Goal: Task Accomplishment & Management: Use online tool/utility

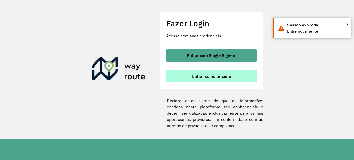
click at [204, 79] on button "Entrar como terceiro" at bounding box center [211, 76] width 91 height 12
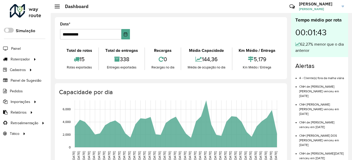
click at [182, 10] on hb-header "Dashboard Críticas? Dúvidas? Elogios? Sugestões? Entre em contato conosco! [PER…" at bounding box center [201, 6] width 301 height 13
click at [60, 60] on span "Entregas" at bounding box center [66, 58] width 15 height 5
click at [60, 59] on span "Entregas" at bounding box center [66, 58] width 15 height 5
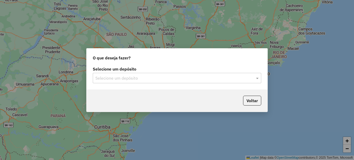
click at [115, 75] on input "text" at bounding box center [171, 78] width 153 height 6
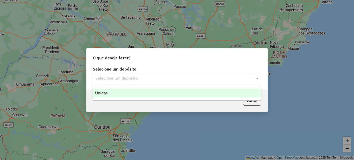
click at [107, 91] on span "Unidas" at bounding box center [101, 93] width 12 height 4
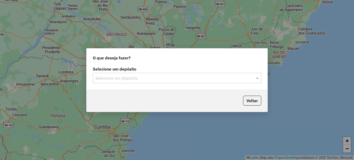
click at [124, 76] on input "text" at bounding box center [171, 78] width 153 height 6
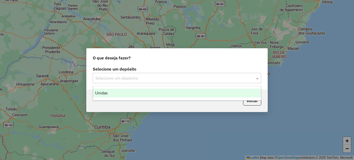
click at [105, 93] on span "Unidas" at bounding box center [101, 93] width 12 height 4
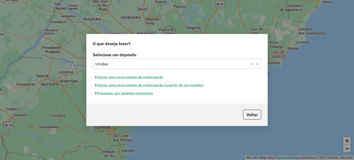
click at [139, 78] on button "Iniciar uma nova sessão de roteirização" at bounding box center [129, 77] width 73 height 8
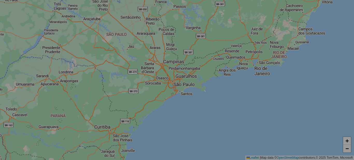
select select "*"
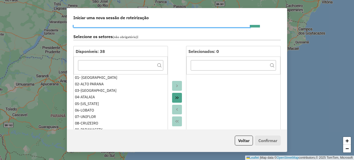
scroll to position [52, 0]
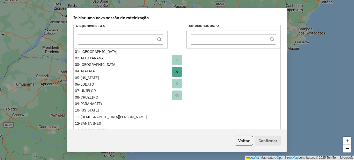
click at [177, 74] on icon "Move All to Target" at bounding box center [177, 72] width 4 height 4
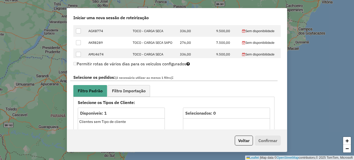
scroll to position [311, 0]
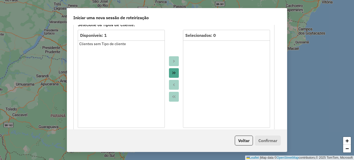
click at [175, 77] on button "Move All to Target" at bounding box center [174, 73] width 10 height 10
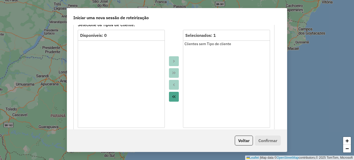
scroll to position [233, 0]
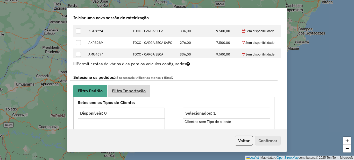
click at [127, 88] on link "Filtro Importação" at bounding box center [128, 91] width 42 height 12
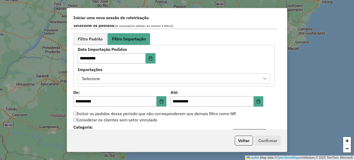
scroll to position [311, 0]
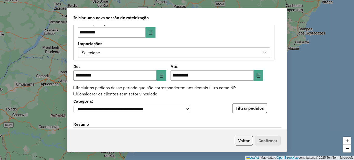
click at [141, 60] on div "**********" at bounding box center [177, 77] width 220 height 104
click at [143, 55] on div "Selecione" at bounding box center [170, 53] width 180 height 10
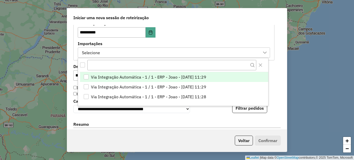
scroll to position [4, 24]
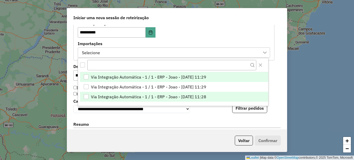
click at [121, 98] on span "Via Integração Automática - 1 / 1 - ERP - Joao - 16/08/2025 11:28" at bounding box center [148, 96] width 115 height 6
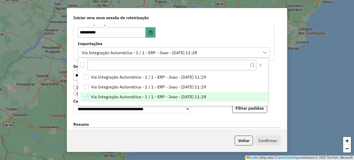
click at [71, 74] on div "**********" at bounding box center [177, 77] width 220 height 104
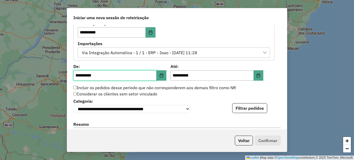
click at [77, 73] on input "**********" at bounding box center [114, 75] width 83 height 10
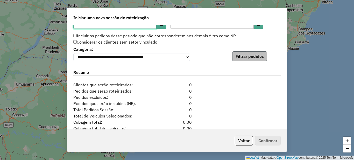
type input "**********"
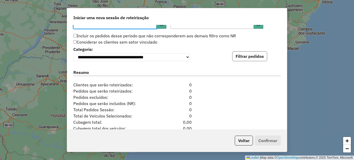
click at [245, 56] on button "Filtrar pedidos" at bounding box center [249, 56] width 35 height 10
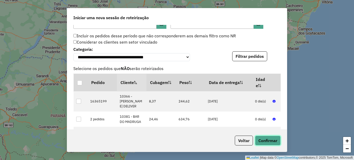
click at [264, 138] on button "Confirmar" at bounding box center [268, 140] width 26 height 10
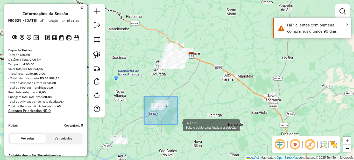
drag, startPoint x: 144, startPoint y: 96, endPoint x: 178, endPoint y: 128, distance: 47.3
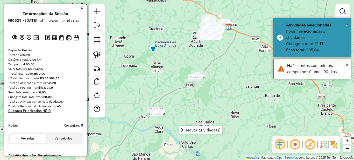
drag, startPoint x: 152, startPoint y: 127, endPoint x: 157, endPoint y: 96, distance: 30.9
click at [190, 95] on div "Janela de atendimento Grade de atendimento Capacidade Transportadoras Veículos …" at bounding box center [177, 80] width 354 height 160
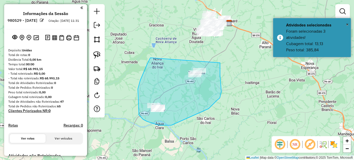
drag, startPoint x: 151, startPoint y: 58, endPoint x: 220, endPoint y: 62, distance: 68.8
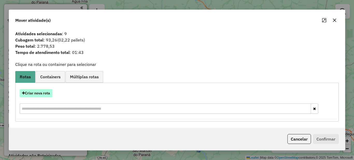
click at [34, 92] on button "Criar nova rota" at bounding box center [36, 93] width 33 height 8
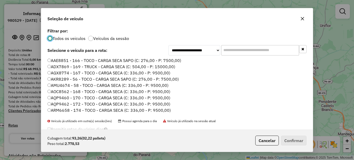
scroll to position [3, 2]
click at [235, 49] on input "text" at bounding box center [260, 50] width 78 height 10
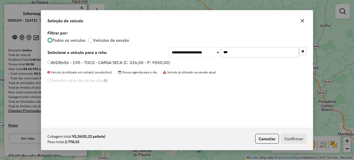
type input "***"
click at [125, 61] on label "AVD8606 - 190 - TOCO - CARGA SECA (C: 336,00 - P: 9500,00)" at bounding box center [108, 62] width 122 height 6
click at [297, 141] on button "Confirmar" at bounding box center [294, 139] width 26 height 10
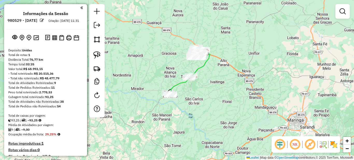
drag, startPoint x: 202, startPoint y: 76, endPoint x: 212, endPoint y: 99, distance: 25.1
click at [212, 99] on div "Janela de atendimento Grade de atendimento Capacidade Transportadoras Veículos …" at bounding box center [177, 80] width 354 height 160
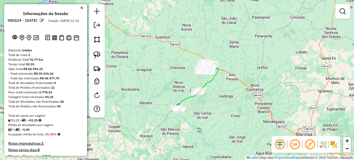
click at [282, 144] on em at bounding box center [279, 144] width 12 height 12
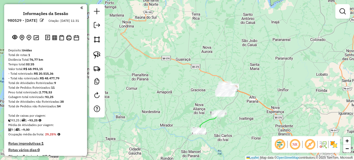
drag, startPoint x: 181, startPoint y: 82, endPoint x: 205, endPoint y: 104, distance: 32.4
click at [205, 104] on div "Janela de atendimento Grade de atendimento Capacidade Transportadoras Veículos …" at bounding box center [177, 80] width 354 height 160
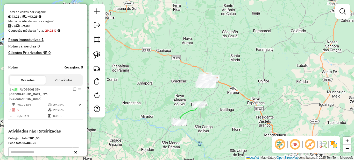
scroll to position [129, 0]
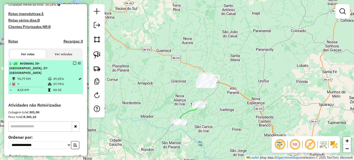
click at [67, 77] on td "29,25%" at bounding box center [65, 78] width 25 height 5
select select "**********"
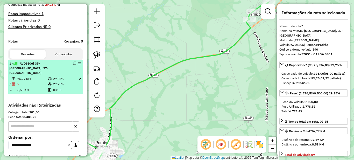
click at [73, 65] on em at bounding box center [74, 63] width 3 height 3
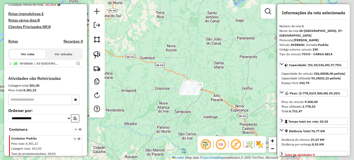
drag, startPoint x: 205, startPoint y: 68, endPoint x: 180, endPoint y: 105, distance: 44.2
click at [180, 105] on div "Janela de atendimento Grade de atendimento Capacidade Transportadoras Veículos …" at bounding box center [177, 80] width 354 height 160
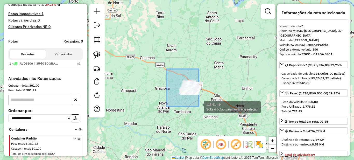
drag, startPoint x: 167, startPoint y: 71, endPoint x: 205, endPoint y: 110, distance: 54.4
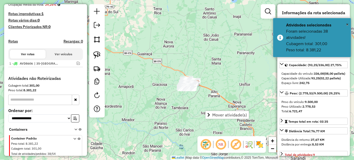
drag, startPoint x: 158, startPoint y: 105, endPoint x: 156, endPoint y: 101, distance: 4.7
click at [156, 101] on div "Janela de atendimento Grade de atendimento Capacidade Transportadoras Veículos …" at bounding box center [177, 80] width 354 height 160
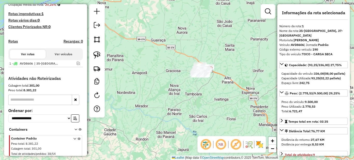
drag, startPoint x: 160, startPoint y: 110, endPoint x: 174, endPoint y: 96, distance: 19.2
click at [174, 96] on div "Janela de atendimento Grade de atendimento Capacidade Transportadoras Veículos …" at bounding box center [177, 80] width 354 height 160
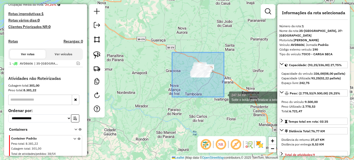
drag, startPoint x: 172, startPoint y: 52, endPoint x: 225, endPoint y: 98, distance: 69.8
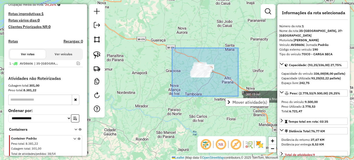
drag, startPoint x: 178, startPoint y: 56, endPoint x: 238, endPoint y: 96, distance: 72.0
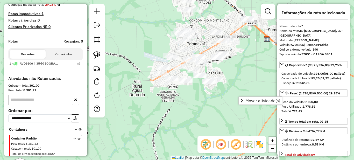
drag, startPoint x: 194, startPoint y: 68, endPoint x: 185, endPoint y: 100, distance: 33.2
click at [185, 103] on div "Janela de atendimento Grade de atendimento Capacidade Transportadoras Veículos …" at bounding box center [177, 80] width 354 height 160
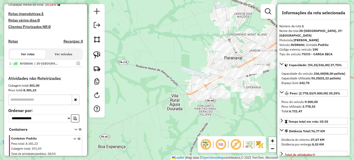
drag, startPoint x: 184, startPoint y: 101, endPoint x: 211, endPoint y: 125, distance: 35.6
click at [211, 125] on div "Janela de atendimento Grade de atendimento Capacidade Transportadoras Veículos …" at bounding box center [177, 80] width 354 height 160
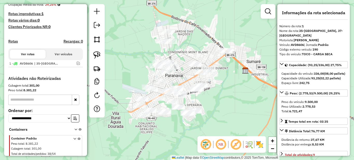
drag, startPoint x: 226, startPoint y: 73, endPoint x: 176, endPoint y: 78, distance: 50.5
click at [176, 78] on div "Janela de atendimento Grade de atendimento Capacidade Transportadoras Veículos …" at bounding box center [177, 80] width 354 height 160
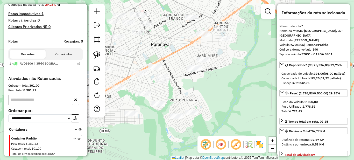
drag, startPoint x: 185, startPoint y: 84, endPoint x: 171, endPoint y: 60, distance: 27.6
click at [171, 60] on div "Janela de atendimento Grade de atendimento Capacidade Transportadoras Veículos …" at bounding box center [177, 80] width 354 height 160
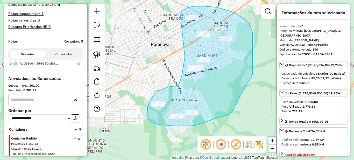
drag, startPoint x: 185, startPoint y: 56, endPoint x: 180, endPoint y: 13, distance: 42.5
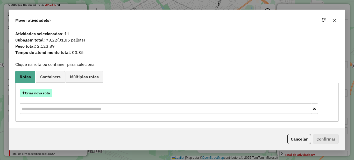
click at [29, 92] on button "Criar nova rota" at bounding box center [36, 93] width 33 height 8
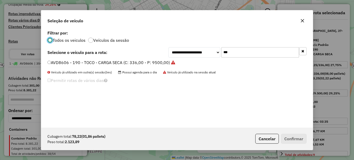
scroll to position [3, 2]
click at [249, 54] on input "***" at bounding box center [260, 52] width 78 height 10
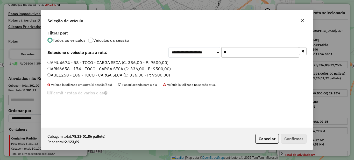
drag, startPoint x: 249, startPoint y: 54, endPoint x: 206, endPoint y: 54, distance: 42.7
click at [206, 54] on div "**********" at bounding box center [237, 52] width 138 height 10
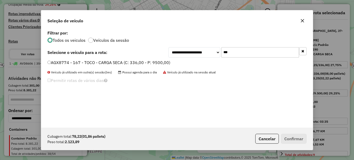
type input "***"
click at [142, 62] on label "AGX8774 - 167 - TOCO - CARGA SECA (C: 336,00 - P: 9500,00)" at bounding box center [108, 62] width 123 height 6
click at [292, 137] on button "Confirmar" at bounding box center [294, 139] width 26 height 10
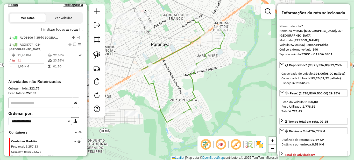
scroll to position [189, 0]
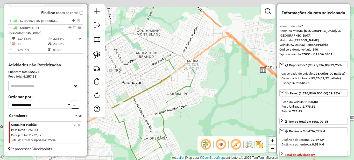
drag, startPoint x: 253, startPoint y: 61, endPoint x: 215, endPoint y: 111, distance: 62.5
click at [217, 111] on div "Janela de atendimento Grade de atendimento Capacidade Transportadoras Veículos …" at bounding box center [177, 80] width 354 height 160
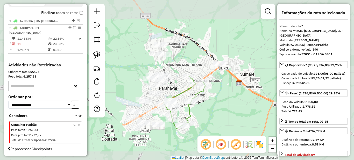
drag, startPoint x: 232, startPoint y: 95, endPoint x: 202, endPoint y: 110, distance: 33.8
click at [202, 110] on div "Janela de atendimento Grade de atendimento Capacidade Transportadoras Veículos …" at bounding box center [177, 80] width 354 height 160
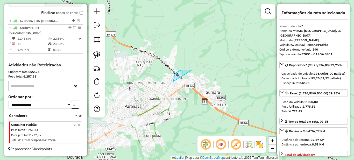
drag, startPoint x: 189, startPoint y: 70, endPoint x: 205, endPoint y: 85, distance: 21.6
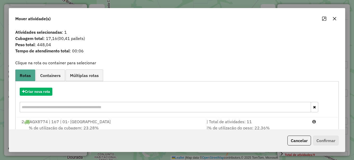
scroll to position [18, 0]
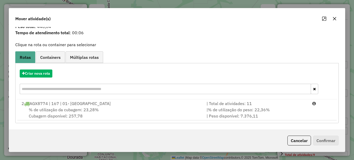
click at [252, 99] on div "Criar nova rota" at bounding box center [177, 83] width 321 height 34
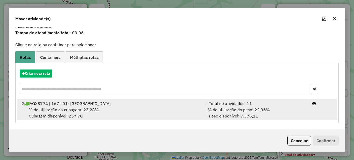
click at [256, 107] on span "% de utilização do peso: 22,36%" at bounding box center [239, 109] width 62 height 5
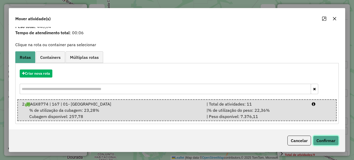
click at [327, 142] on button "Confirmar" at bounding box center [326, 140] width 26 height 10
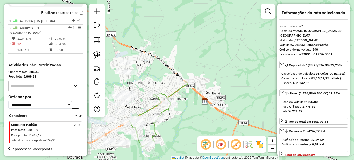
scroll to position [0, 0]
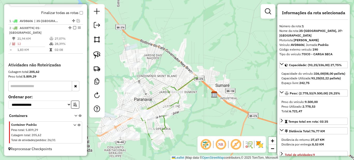
drag, startPoint x: 175, startPoint y: 134, endPoint x: 206, endPoint y: 116, distance: 35.5
click at [214, 117] on div "Janela de atendimento Grade de atendimento Capacidade Transportadoras Veículos …" at bounding box center [177, 80] width 354 height 160
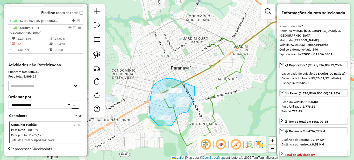
drag, startPoint x: 172, startPoint y: 78, endPoint x: 194, endPoint y: 86, distance: 24.2
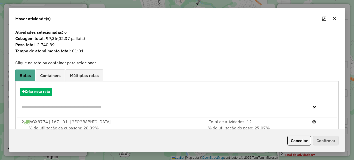
scroll to position [18, 0]
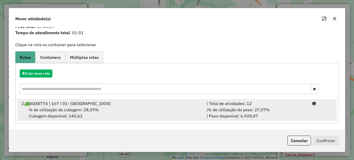
click at [230, 105] on div "| Total de atividades: 12" at bounding box center [256, 103] width 106 height 6
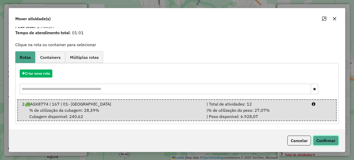
click at [330, 139] on button "Confirmar" at bounding box center [326, 140] width 26 height 10
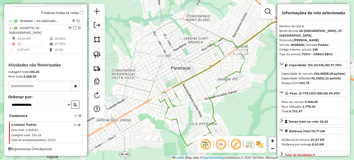
scroll to position [0, 0]
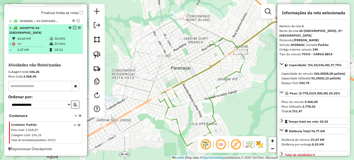
click at [42, 30] on li "2 - AGX8774 | 01- PARANAVAI 24,60 KM 55,92% / 18 57,96% = 1,37 KM 03:51" at bounding box center [45, 39] width 75 height 29
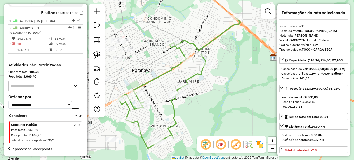
scroll to position [52, 0]
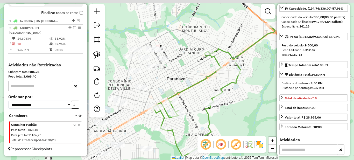
drag, startPoint x: 161, startPoint y: 91, endPoint x: 191, endPoint y: 104, distance: 32.6
click at [191, 104] on div "Janela de atendimento Grade de atendimento Capacidade Transportadoras Veículos …" at bounding box center [177, 80] width 354 height 160
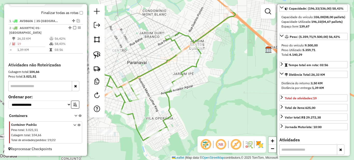
drag, startPoint x: 191, startPoint y: 113, endPoint x: 152, endPoint y: 121, distance: 40.1
click at [152, 121] on div "Janela de atendimento Grade de atendimento Capacidade Transportadoras Veículos …" at bounding box center [177, 80] width 354 height 160
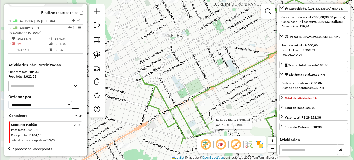
drag, startPoint x: 137, startPoint y: 97, endPoint x: 208, endPoint y: 46, distance: 86.7
click at [235, 63] on div "Rota 2 - Placa AGX8774 4297 - BETAO BAR Janela de atendimento Grade de atendime…" at bounding box center [177, 80] width 354 height 160
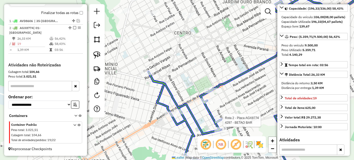
click at [207, 97] on div "Rota 2 - Placa AGX8774 4297 - BETAO BAR Janela de atendimento Grade de atendime…" at bounding box center [177, 80] width 354 height 160
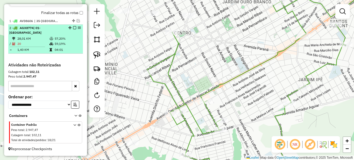
click at [64, 39] on td "57,20%" at bounding box center [67, 38] width 26 height 5
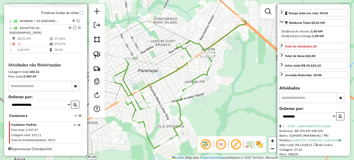
scroll to position [129, 0]
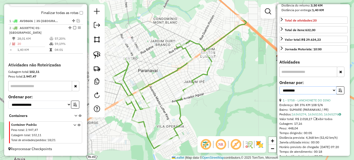
click at [299, 94] on select "**********" at bounding box center [307, 90] width 57 height 8
select select "*********"
click at [279, 94] on select "**********" at bounding box center [307, 90] width 57 height 8
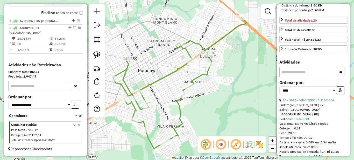
click at [338, 94] on button "button" at bounding box center [340, 90] width 8 height 8
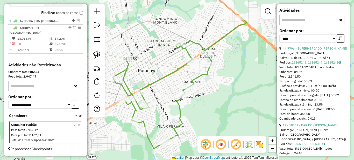
scroll to position [207, 0]
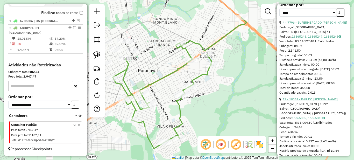
click at [302, 101] on link "17 - 10381 - BAR DO MADRUGA" at bounding box center [309, 99] width 55 height 4
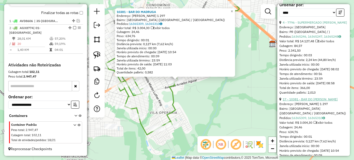
scroll to position [311, 0]
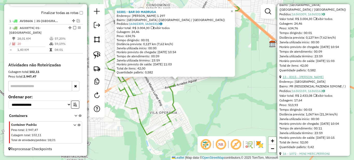
click at [312, 79] on link "13 - 8315 - MERCADO FRANCIELE" at bounding box center [302, 77] width 41 height 4
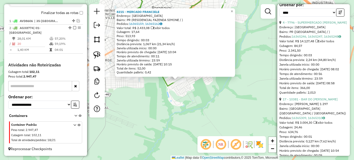
scroll to position [181, 0]
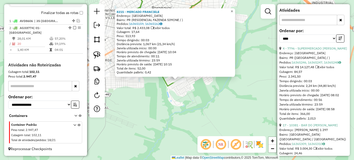
click at [233, 9] on span "×" at bounding box center [231, 11] width 2 height 4
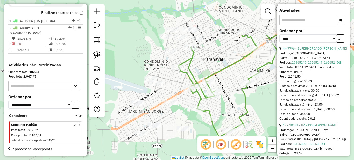
drag, startPoint x: 178, startPoint y: 32, endPoint x: 231, endPoint y: 83, distance: 73.4
click at [231, 83] on div "Janela de atendimento Grade de atendimento Capacidade Transportadoras Veículos …" at bounding box center [177, 80] width 354 height 160
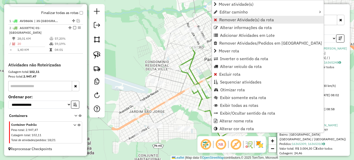
click at [219, 20] on span "Remover Atividade(s) da rota" at bounding box center [246, 20] width 55 height 4
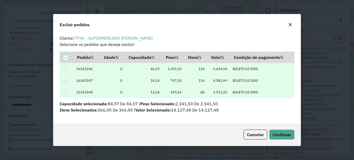
scroll to position [3, 2]
click at [284, 135] on span "Continuar" at bounding box center [281, 134] width 18 height 5
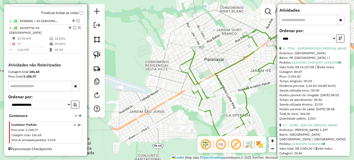
scroll to position [0, 0]
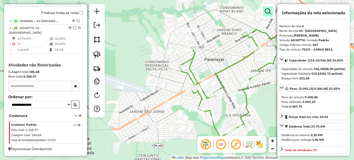
click at [271, 15] on link at bounding box center [268, 11] width 10 height 10
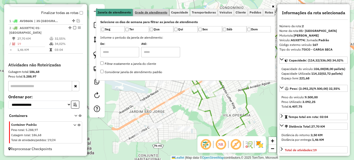
click at [160, 12] on span "Grade de atendimento" at bounding box center [151, 12] width 33 height 3
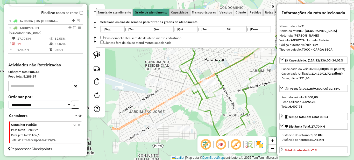
click at [176, 12] on span "Capacidade" at bounding box center [179, 12] width 17 height 3
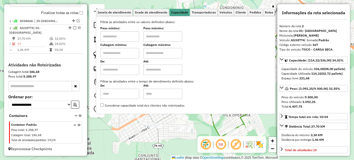
click at [118, 36] on input "text" at bounding box center [119, 36] width 39 height 10
type input "******"
click at [147, 36] on input "text" at bounding box center [162, 36] width 39 height 10
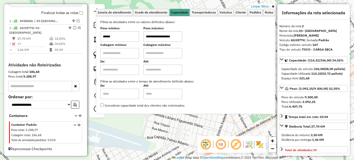
type input "**********"
click at [274, 6] on link at bounding box center [273, 7] width 4 height 6
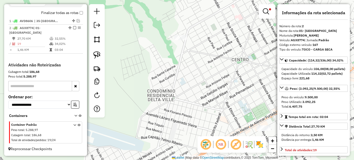
drag, startPoint x: 218, startPoint y: 81, endPoint x: 212, endPoint y: 81, distance: 6.5
click at [212, 81] on div "**********" at bounding box center [177, 80] width 354 height 160
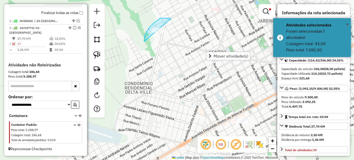
drag, startPoint x: 163, startPoint y: 18, endPoint x: 172, endPoint y: 41, distance: 24.8
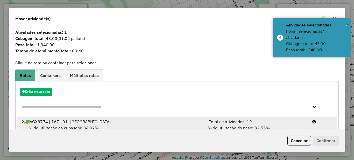
scroll to position [18, 0]
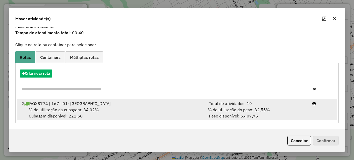
click at [211, 104] on div "| Total de atividades: 19" at bounding box center [256, 103] width 106 height 6
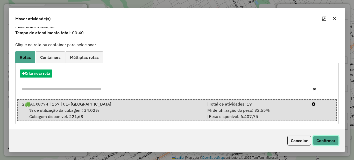
click at [333, 141] on button "Confirmar" at bounding box center [326, 140] width 26 height 10
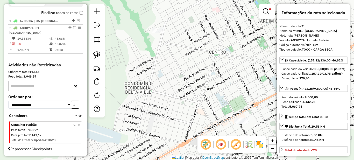
scroll to position [0, 0]
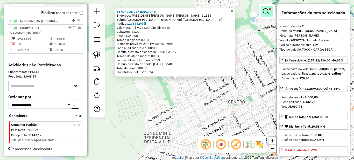
click at [265, 9] on em at bounding box center [266, 11] width 6 height 6
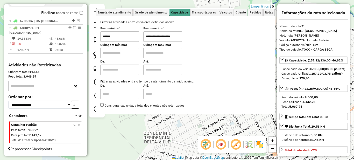
click at [260, 6] on link "Limpar filtros" at bounding box center [260, 7] width 20 height 6
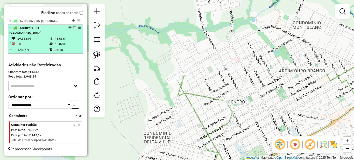
click at [63, 46] on td "46,82%" at bounding box center [67, 43] width 26 height 5
select select "*********"
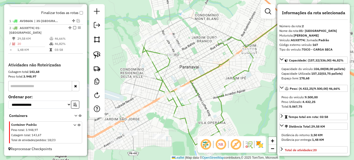
drag, startPoint x: 178, startPoint y: 70, endPoint x: 186, endPoint y: 73, distance: 8.2
click at [186, 73] on div "Janela de atendimento Grade de atendimento Capacidade Transportadoras Veículos …" at bounding box center [177, 80] width 354 height 160
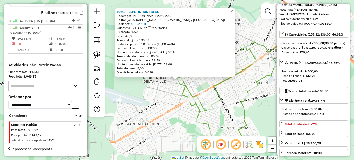
click at [216, 80] on div "10717 - ESPETINHOS TIO DE Endereço: CANDIDO BERTIER FORTES 2049 2050 Bairro: JA…" at bounding box center [177, 80] width 354 height 160
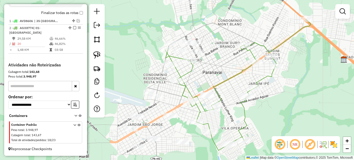
drag, startPoint x: 207, startPoint y: 76, endPoint x: 229, endPoint y: 92, distance: 27.4
click at [229, 92] on div "Janela de atendimento Grade de atendimento Capacidade Transportadoras Veículos …" at bounding box center [177, 80] width 354 height 160
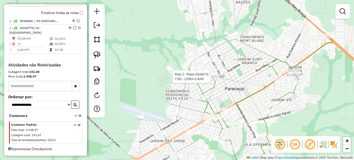
select select "*********"
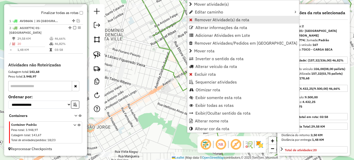
click at [205, 21] on span "Remover Atividade(s) da rota" at bounding box center [221, 20] width 55 height 4
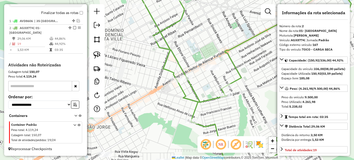
scroll to position [52, 0]
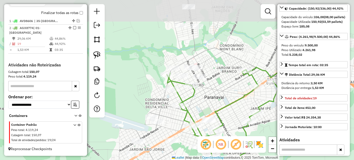
drag, startPoint x: 201, startPoint y: 44, endPoint x: 200, endPoint y: 100, distance: 56.4
click at [204, 101] on div "Janela de atendimento Grade de atendimento Capacidade Transportadoras Veículos …" at bounding box center [177, 80] width 354 height 160
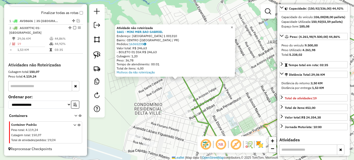
click at [233, 26] on span "×" at bounding box center [231, 27] width 2 height 4
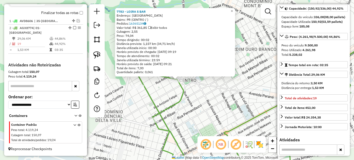
click at [164, 92] on div "Rota 2 - Placa AGX8774 7783 - LOIRA S BAR 7783 - LOIRA S BAR Endereço: PARANAVA…" at bounding box center [177, 80] width 354 height 160
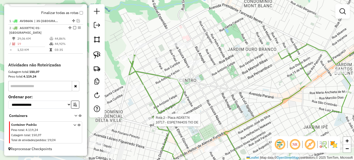
select select "*********"
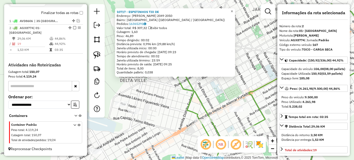
click at [233, 11] on span "×" at bounding box center [231, 11] width 2 height 4
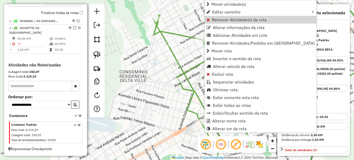
click at [222, 19] on span "Remover Atividade(s) da rota" at bounding box center [239, 20] width 55 height 4
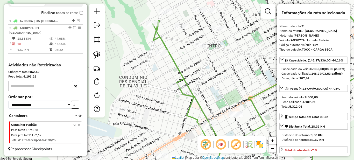
drag, startPoint x: 190, startPoint y: 52, endPoint x: 194, endPoint y: 99, distance: 47.3
click at [194, 98] on div "Janela de atendimento Grade de atendimento Capacidade Transportadoras Veículos …" at bounding box center [177, 80] width 354 height 160
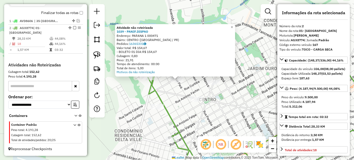
click at [180, 91] on div "Atividade não roteirizada 1039 - PANIF.DISPAO Endereço: PARANA 1 000471 Bairro:…" at bounding box center [177, 80] width 354 height 160
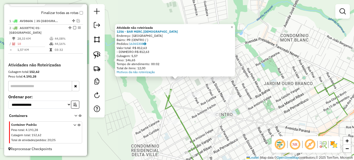
drag, startPoint x: 201, startPoint y: 90, endPoint x: 193, endPoint y: 84, distance: 9.4
click at [195, 85] on div "Atividade não roteirizada 1256 - BAR MERC.INDIANO Endereço: PARANAVAI Bairro: P…" at bounding box center [177, 80] width 354 height 160
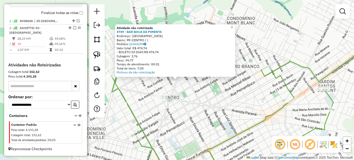
click at [172, 103] on div "Atividade não roteirizada 5749 - BAR BOCA DA PIMENTA Endereço: PARANAVAI Bairro…" at bounding box center [177, 80] width 354 height 160
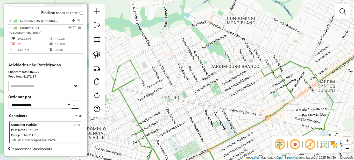
click at [60, 39] on td "44,31%" at bounding box center [67, 38] width 26 height 5
select select "*********"
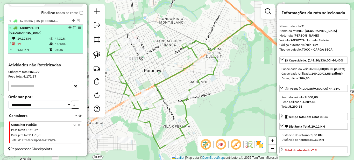
click at [73, 29] on em at bounding box center [74, 27] width 3 height 3
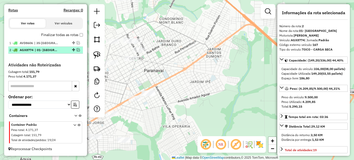
scroll to position [171, 0]
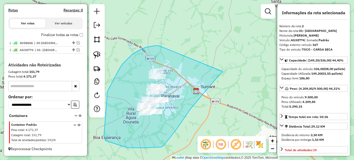
drag, startPoint x: 155, startPoint y: 46, endPoint x: 232, endPoint y: 61, distance: 78.8
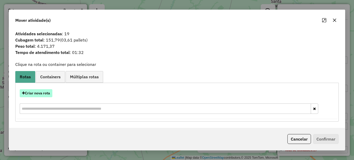
click at [35, 94] on button "Criar nova rota" at bounding box center [36, 93] width 33 height 8
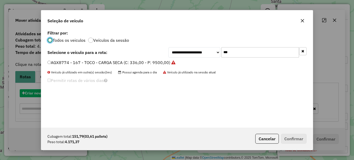
scroll to position [3, 2]
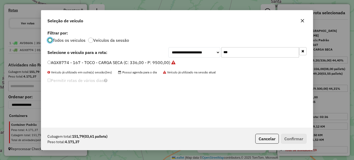
click at [237, 50] on input "***" at bounding box center [260, 52] width 78 height 10
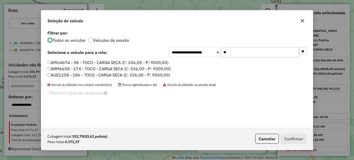
type input "**"
click at [152, 64] on label "AMU4674 - 58 - TOCO - CARGA SECA (C: 336,00 - P: 9500,00)" at bounding box center [107, 62] width 121 height 6
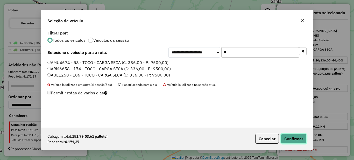
click at [285, 137] on button "Confirmar" at bounding box center [294, 139] width 26 height 10
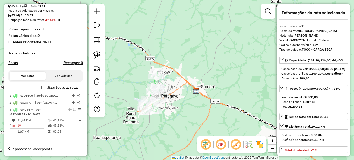
scroll to position [114, 0]
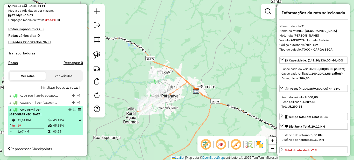
click at [73, 111] on em at bounding box center [74, 109] width 3 height 3
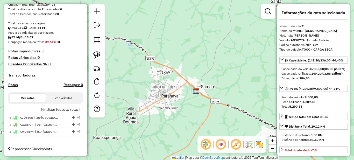
scroll to position [0, 0]
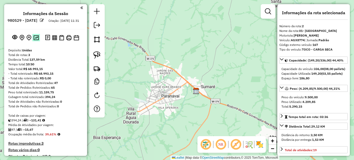
click at [37, 40] on img at bounding box center [35, 37] width 5 height 5
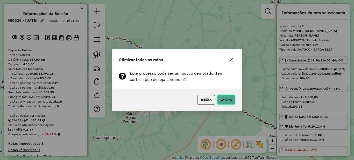
click at [223, 101] on icon "button" at bounding box center [222, 100] width 4 height 4
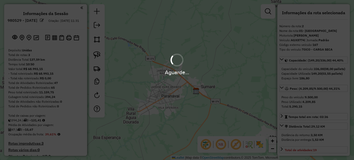
scroll to position [97, 0]
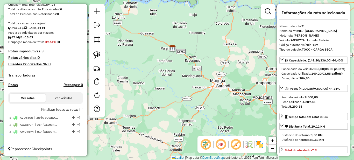
drag, startPoint x: 163, startPoint y: 120, endPoint x: 60, endPoint y: 117, distance: 103.9
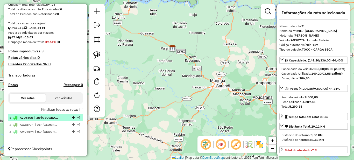
click at [165, 72] on div "Janela de atendimento Grade de atendimento Capacidade Transportadoras Veículos …" at bounding box center [177, 80] width 354 height 160
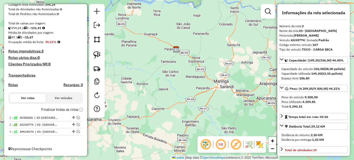
scroll to position [0, 0]
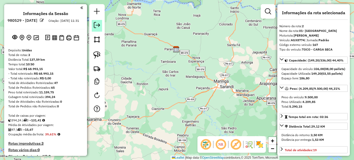
click at [95, 27] on em at bounding box center [97, 25] width 6 height 6
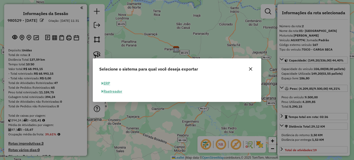
click at [107, 83] on button "ERP" at bounding box center [105, 83] width 13 height 8
select select "**"
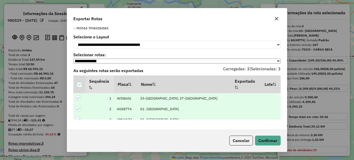
scroll to position [5, 0]
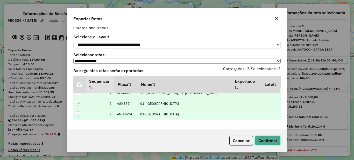
click at [271, 138] on button "Confirmar" at bounding box center [268, 140] width 26 height 10
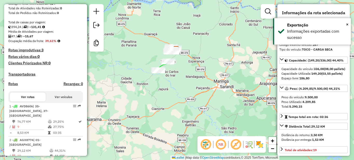
scroll to position [146, 0]
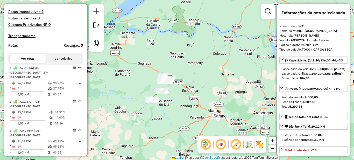
drag, startPoint x: 171, startPoint y: 92, endPoint x: 165, endPoint y: 121, distance: 28.7
click at [165, 121] on div "Janela de atendimento Grade de atendimento Capacidade Transportadoras Veículos …" at bounding box center [177, 80] width 354 height 160
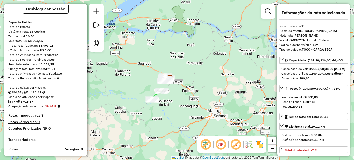
scroll to position [0, 0]
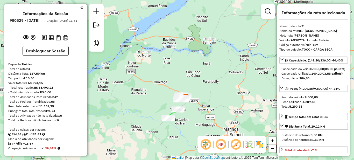
drag, startPoint x: 172, startPoint y: 46, endPoint x: 188, endPoint y: 64, distance: 24.6
click at [188, 64] on div "Janela de atendimento Grade de atendimento Capacidade Transportadoras Veículos …" at bounding box center [177, 80] width 354 height 160
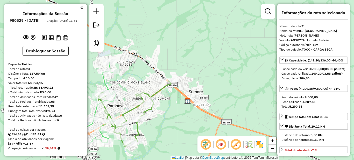
click at [187, 100] on img at bounding box center [187, 100] width 7 height 7
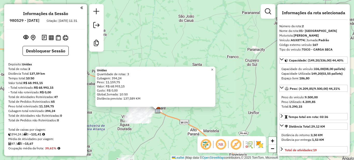
click at [213, 69] on span "×" at bounding box center [212, 69] width 2 height 4
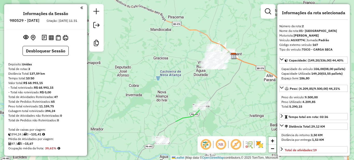
drag, startPoint x: 179, startPoint y: 112, endPoint x: 176, endPoint y: 94, distance: 17.8
click at [179, 93] on div "Janela de atendimento Grade de atendimento Capacidade Transportadoras Veículos …" at bounding box center [177, 80] width 354 height 160
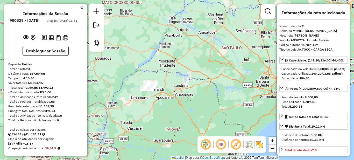
drag, startPoint x: 163, startPoint y: 85, endPoint x: 178, endPoint y: 83, distance: 15.4
click at [178, 83] on div "Janela de atendimento Grade de atendimento Capacidade Transportadoras Veículos …" at bounding box center [177, 80] width 354 height 160
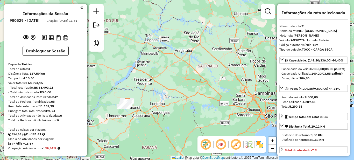
drag, startPoint x: 180, startPoint y: 80, endPoint x: 156, endPoint y: 88, distance: 25.4
click at [156, 88] on div "Janela de atendimento Grade de atendimento Capacidade Transportadoras Veículos …" at bounding box center [177, 80] width 354 height 160
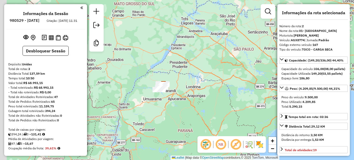
drag, startPoint x: 151, startPoint y: 106, endPoint x: 186, endPoint y: 89, distance: 39.7
click at [187, 89] on div "Janela de atendimento Grade de atendimento Capacidade Transportadoras Veículos …" at bounding box center [177, 80] width 354 height 160
